Goal: Information Seeking & Learning: Learn about a topic

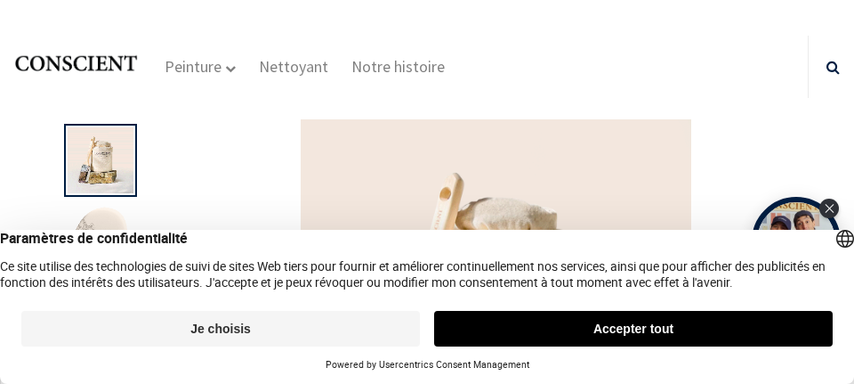
click at [346, 336] on button "Je choisis" at bounding box center [220, 329] width 399 height 36
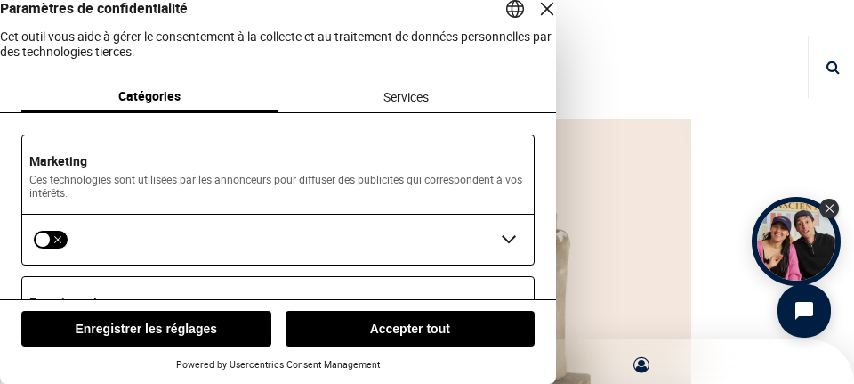
click at [214, 338] on button "Enregistrer les réglages" at bounding box center [146, 329] width 250 height 36
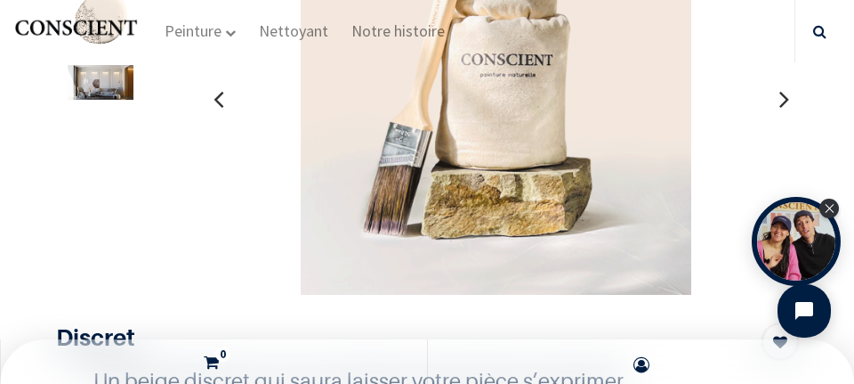
scroll to position [130, 0]
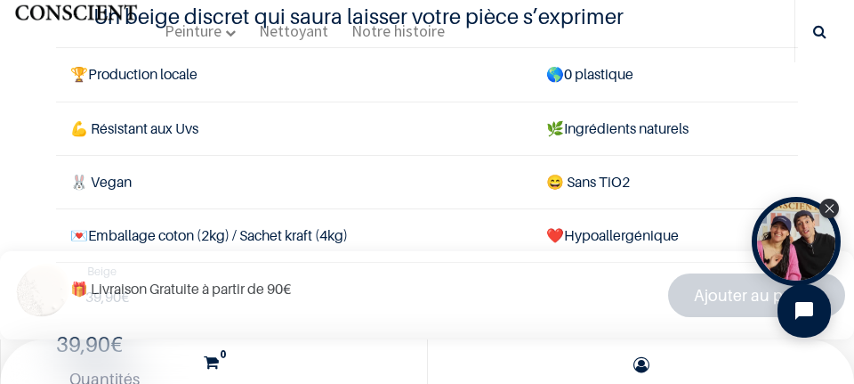
scroll to position [495, 0]
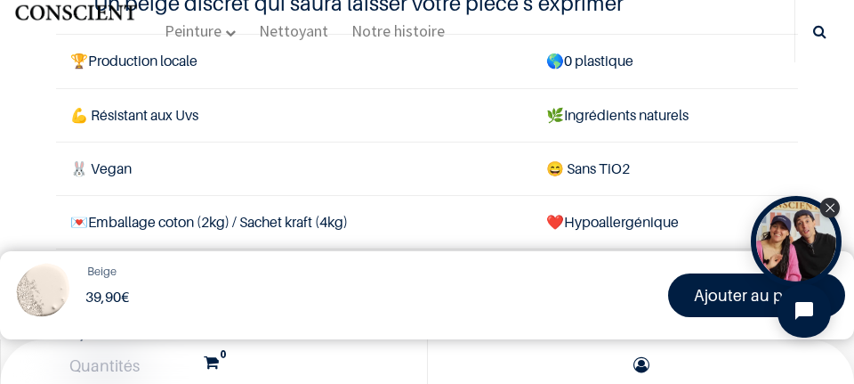
click at [830, 219] on div "Open Tolstoy widget" at bounding box center [796, 241] width 91 height 91
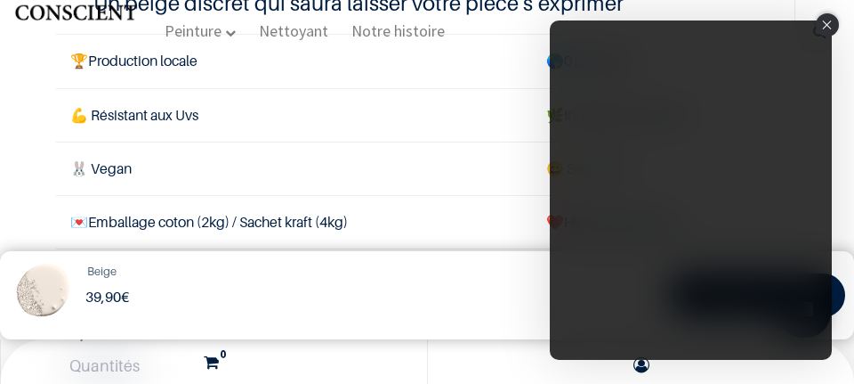
click at [826, 34] on div "Close" at bounding box center [827, 24] width 23 height 23
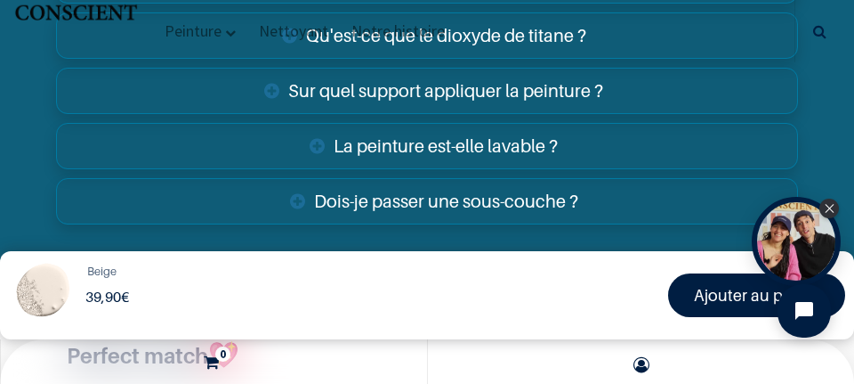
scroll to position [4471, 0]
click at [698, 104] on link "Sur quel support appliquer la peinture ?" at bounding box center [427, 92] width 742 height 46
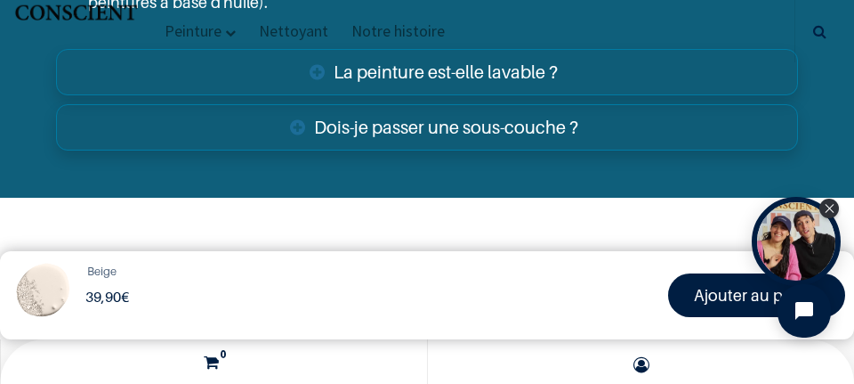
scroll to position [4835, 0]
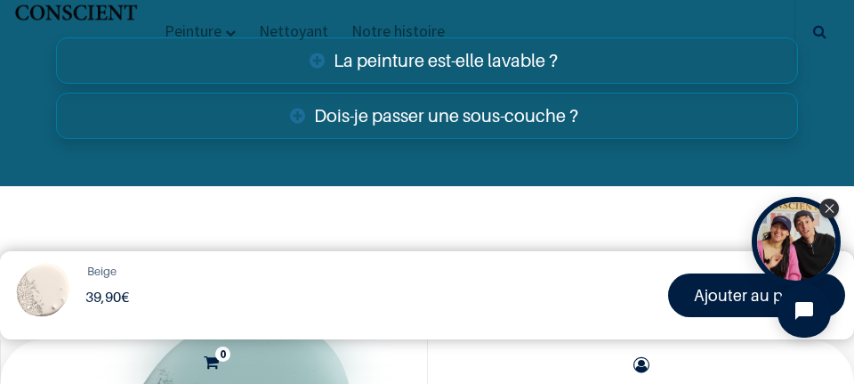
click at [713, 137] on link "Dois-je passer une sous-couche ?" at bounding box center [427, 116] width 742 height 46
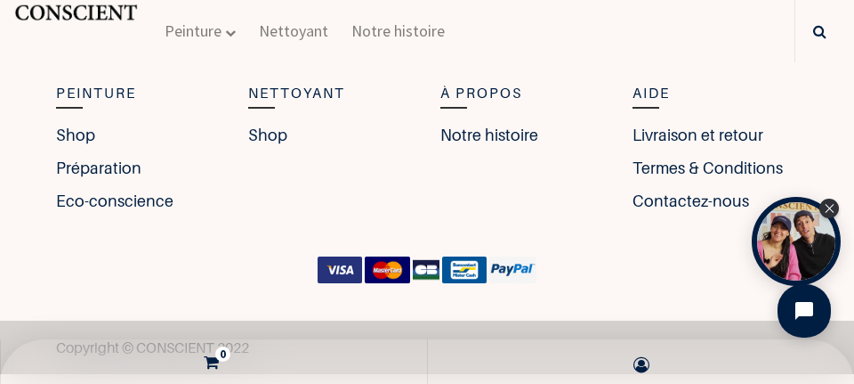
scroll to position [6163, 0]
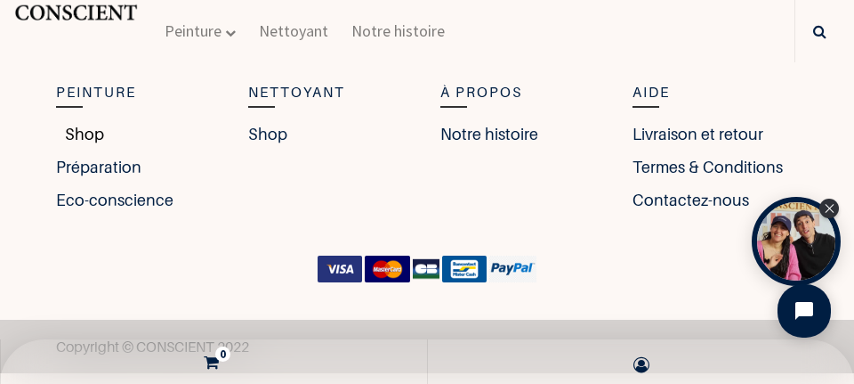
click at [78, 142] on link "Shop" at bounding box center [80, 134] width 48 height 24
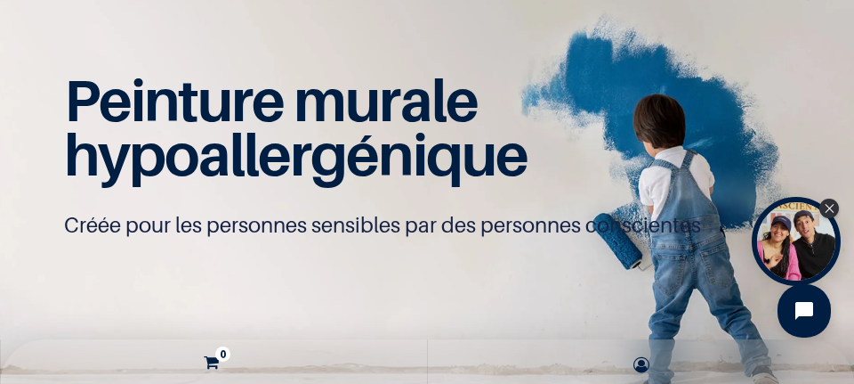
scroll to position [98, 0]
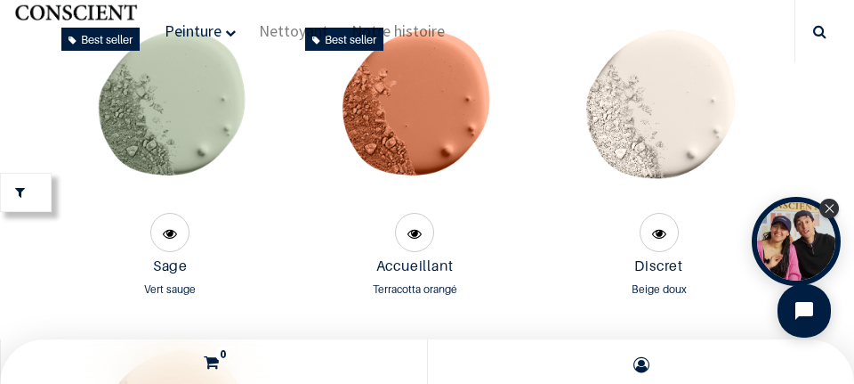
scroll to position [2246, 0]
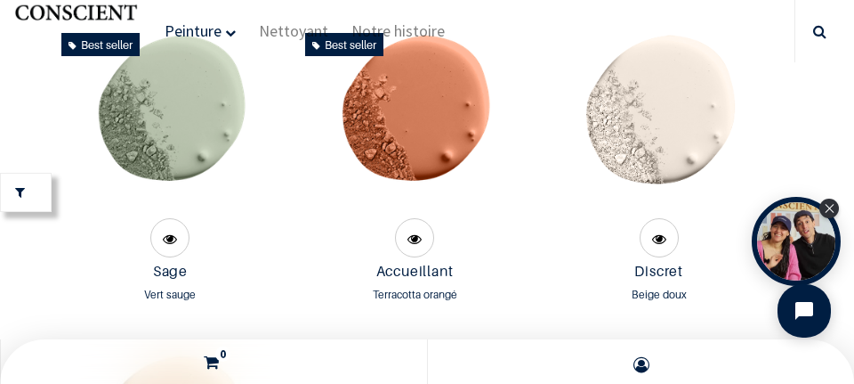
click at [678, 132] on img at bounding box center [659, 120] width 188 height 188
click at [653, 240] on span at bounding box center [659, 238] width 14 height 39
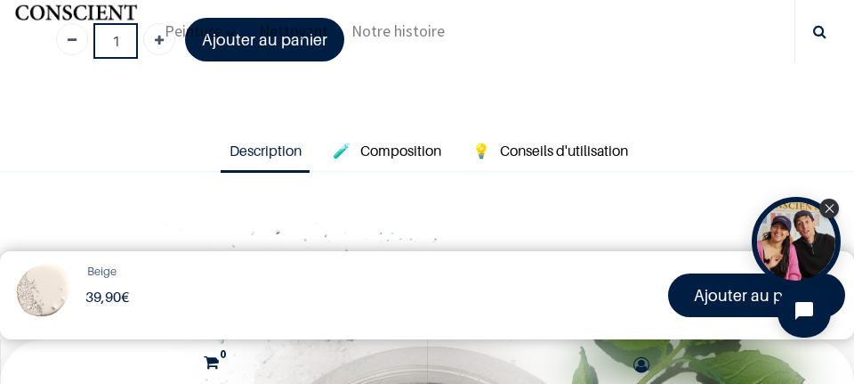
scroll to position [905, 0]
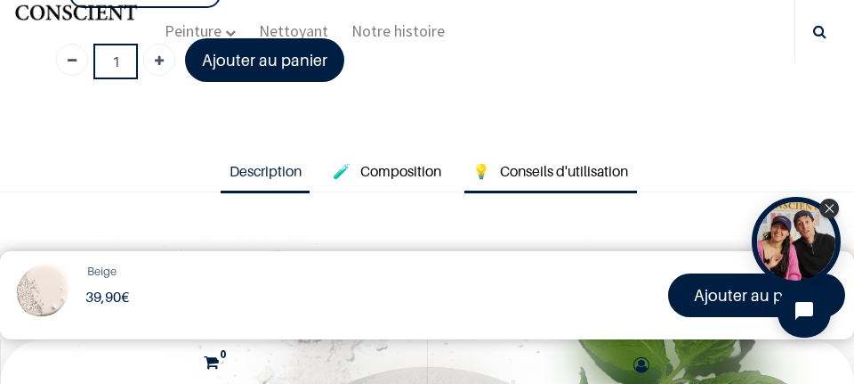
click at [575, 176] on span "Conseils d'utilisation" at bounding box center [564, 171] width 128 height 18
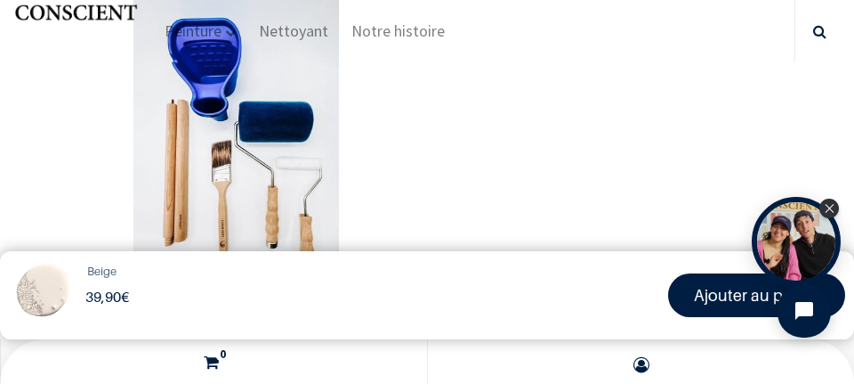
scroll to position [1890, 0]
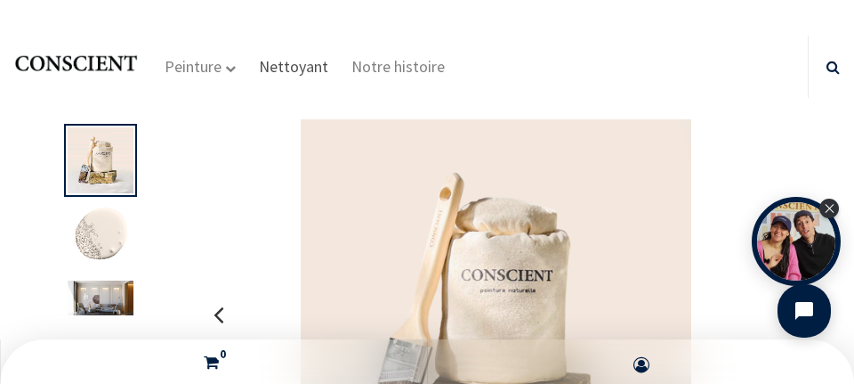
click at [286, 69] on span "Nettoyant" at bounding box center [293, 66] width 69 height 20
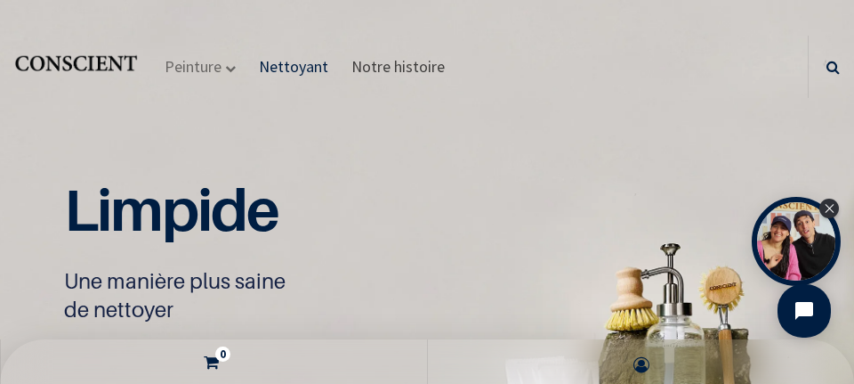
click at [390, 74] on span "Notre histoire" at bounding box center [397, 66] width 93 height 20
